Goal: Transaction & Acquisition: Purchase product/service

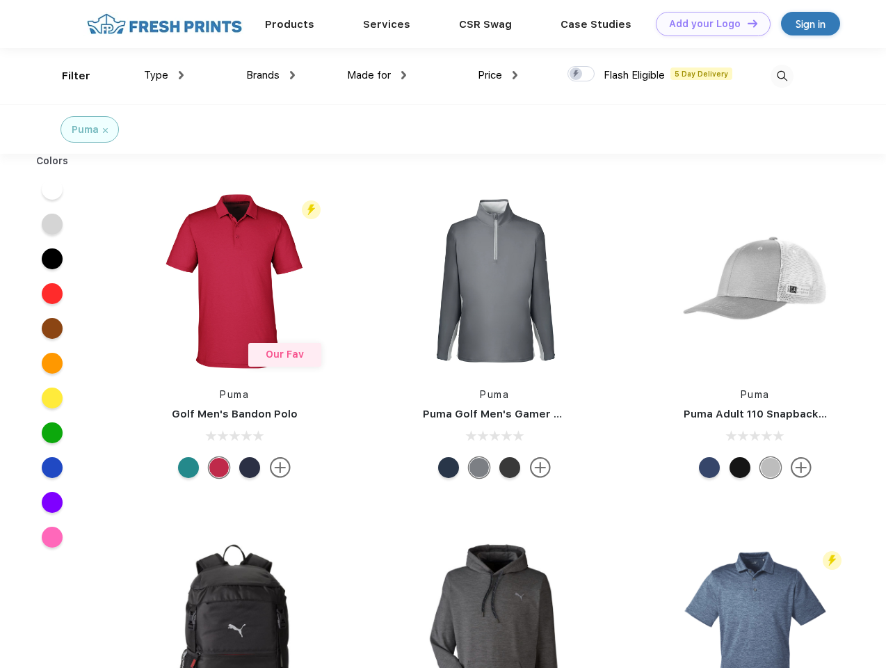
click at [708, 24] on link "Add your Logo Design Tool" at bounding box center [713, 24] width 115 height 24
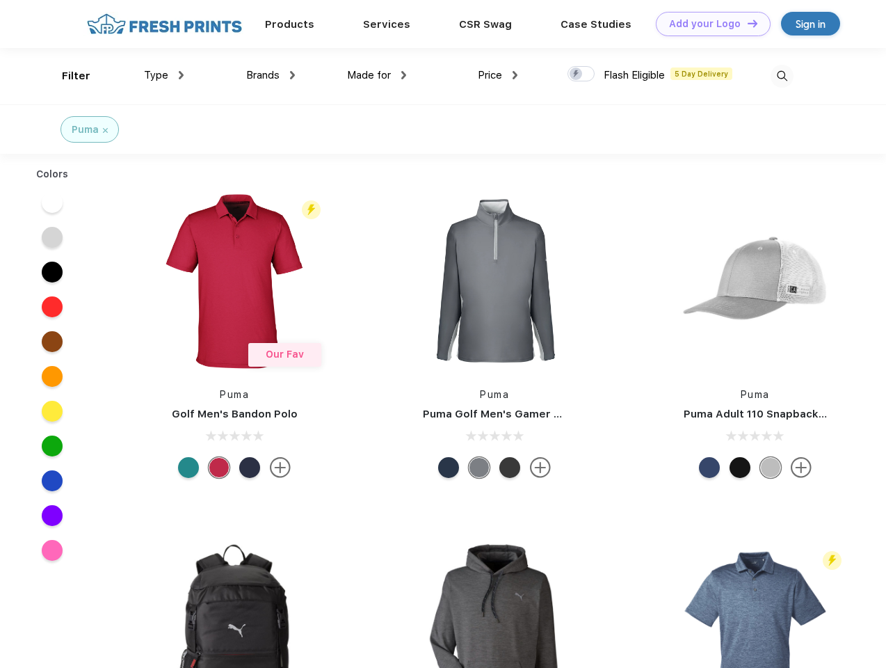
click at [0, 0] on div "Design Tool" at bounding box center [0, 0] width 0 height 0
click at [746, 23] on link "Add your Logo Design Tool" at bounding box center [713, 24] width 115 height 24
click at [67, 76] on div "Filter" at bounding box center [76, 76] width 29 height 16
click at [164, 75] on span "Type" at bounding box center [156, 75] width 24 height 13
click at [271, 75] on span "Brands" at bounding box center [262, 75] width 33 height 13
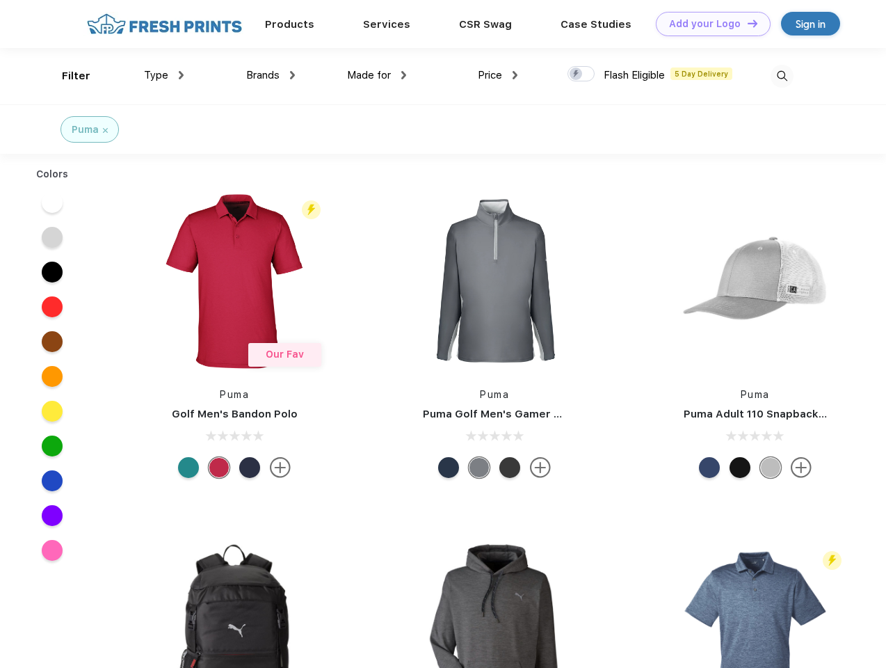
click at [377, 75] on span "Made for" at bounding box center [369, 75] width 44 height 13
click at [498, 75] on span "Price" at bounding box center [490, 75] width 24 height 13
click at [581, 74] on div at bounding box center [580, 73] width 27 height 15
click at [577, 74] on input "checkbox" at bounding box center [571, 69] width 9 height 9
click at [782, 76] on img at bounding box center [782, 76] width 23 height 23
